Goal: Task Accomplishment & Management: Manage account settings

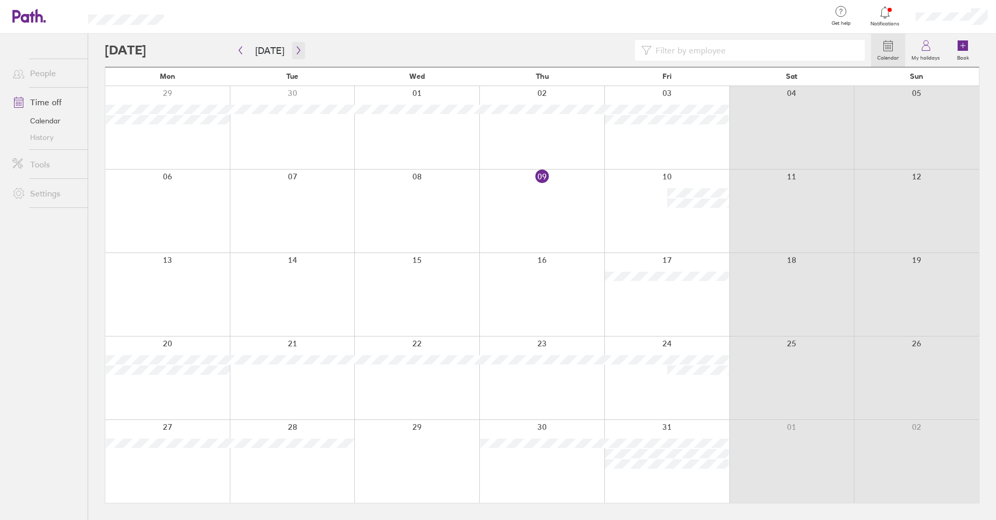
click at [295, 49] on icon "button" at bounding box center [299, 50] width 8 height 8
click at [298, 50] on icon "button" at bounding box center [299, 50] width 8 height 8
